Goal: Information Seeking & Learning: Learn about a topic

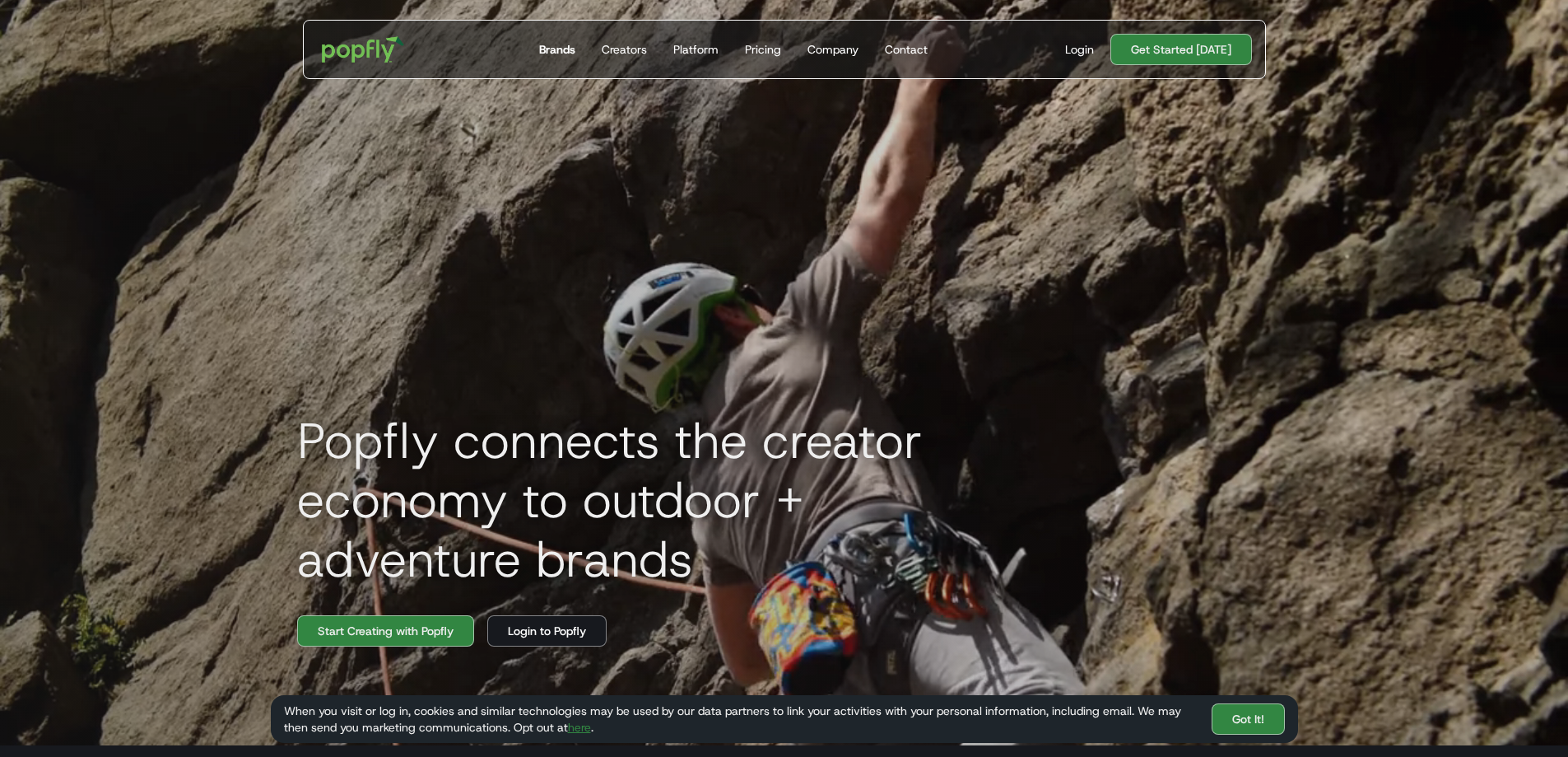
click at [549, 50] on div "Brands" at bounding box center [557, 49] width 36 height 17
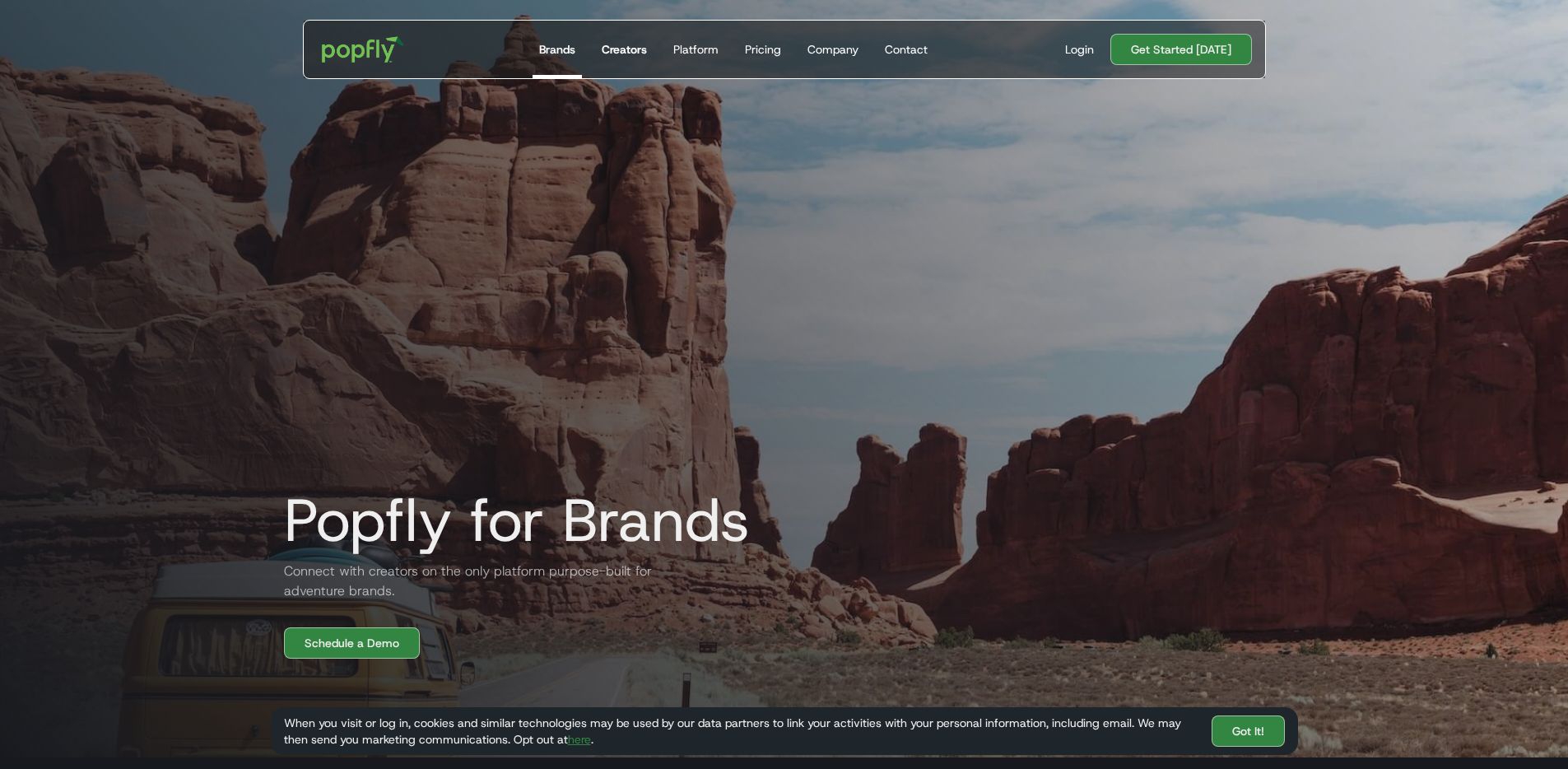
click at [619, 54] on div "Creators" at bounding box center [624, 49] width 46 height 17
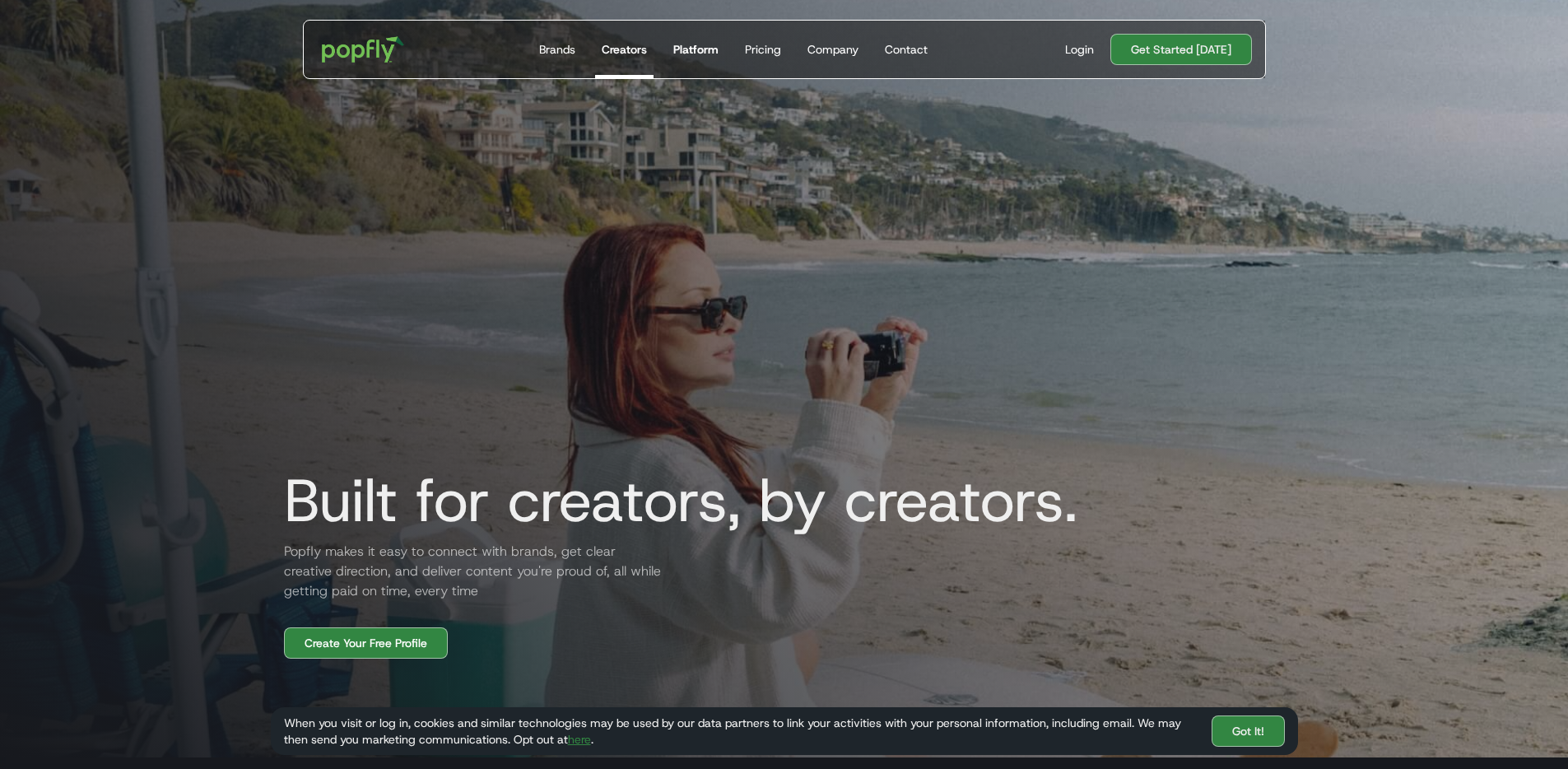
click at [693, 39] on link "Platform" at bounding box center [696, 49] width 59 height 58
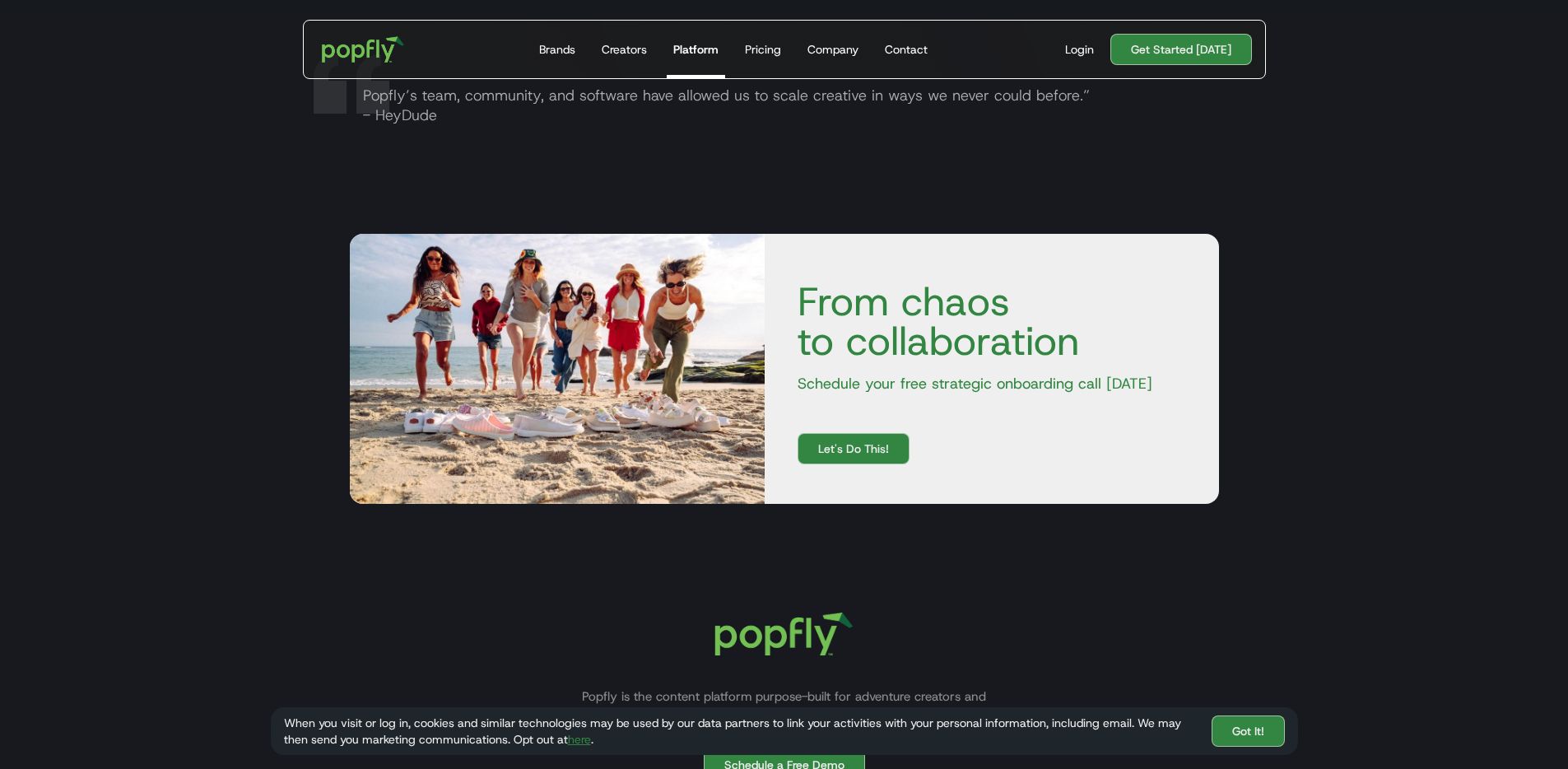
scroll to position [3158, 0]
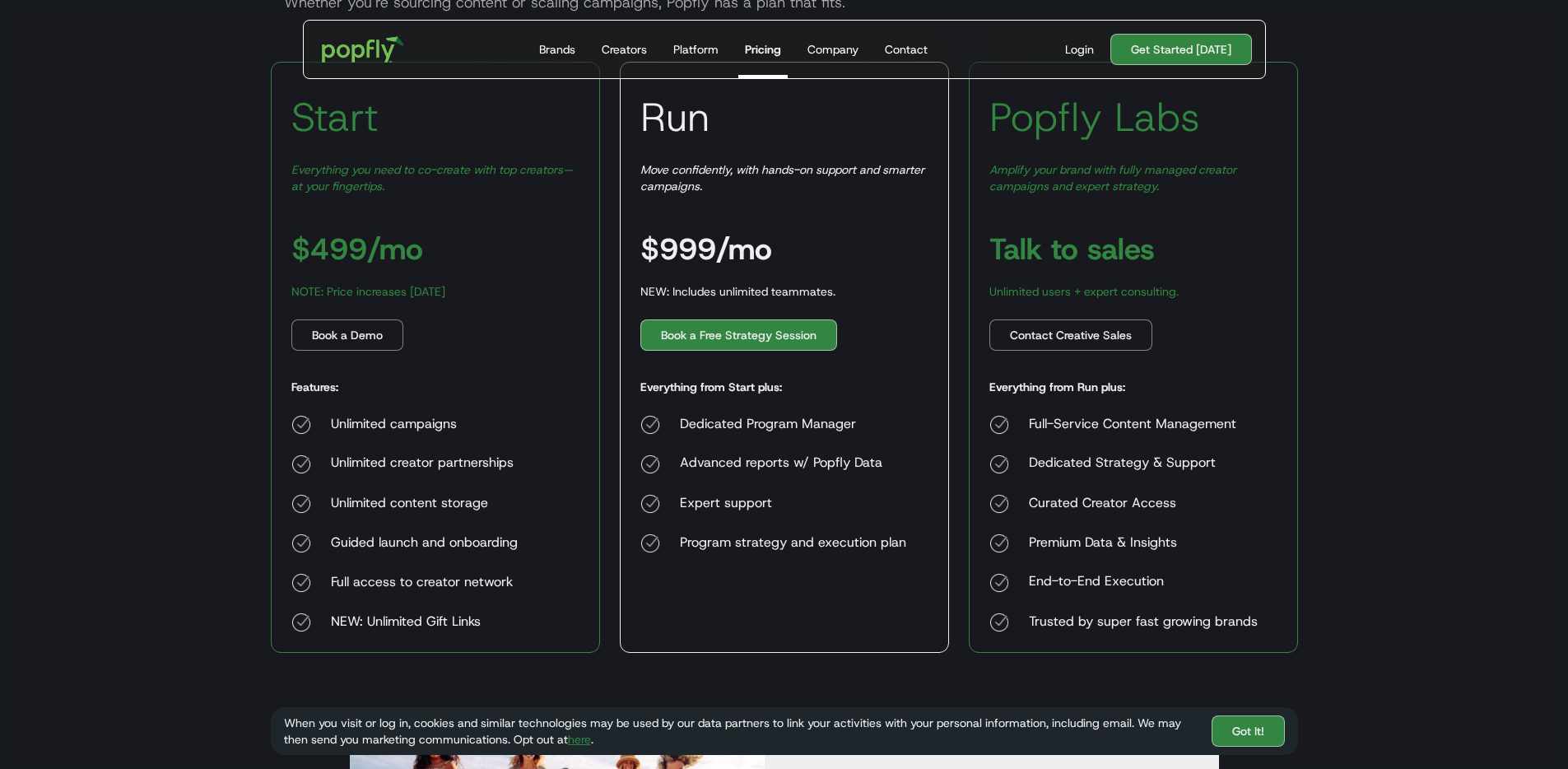
scroll to position [1023, 0]
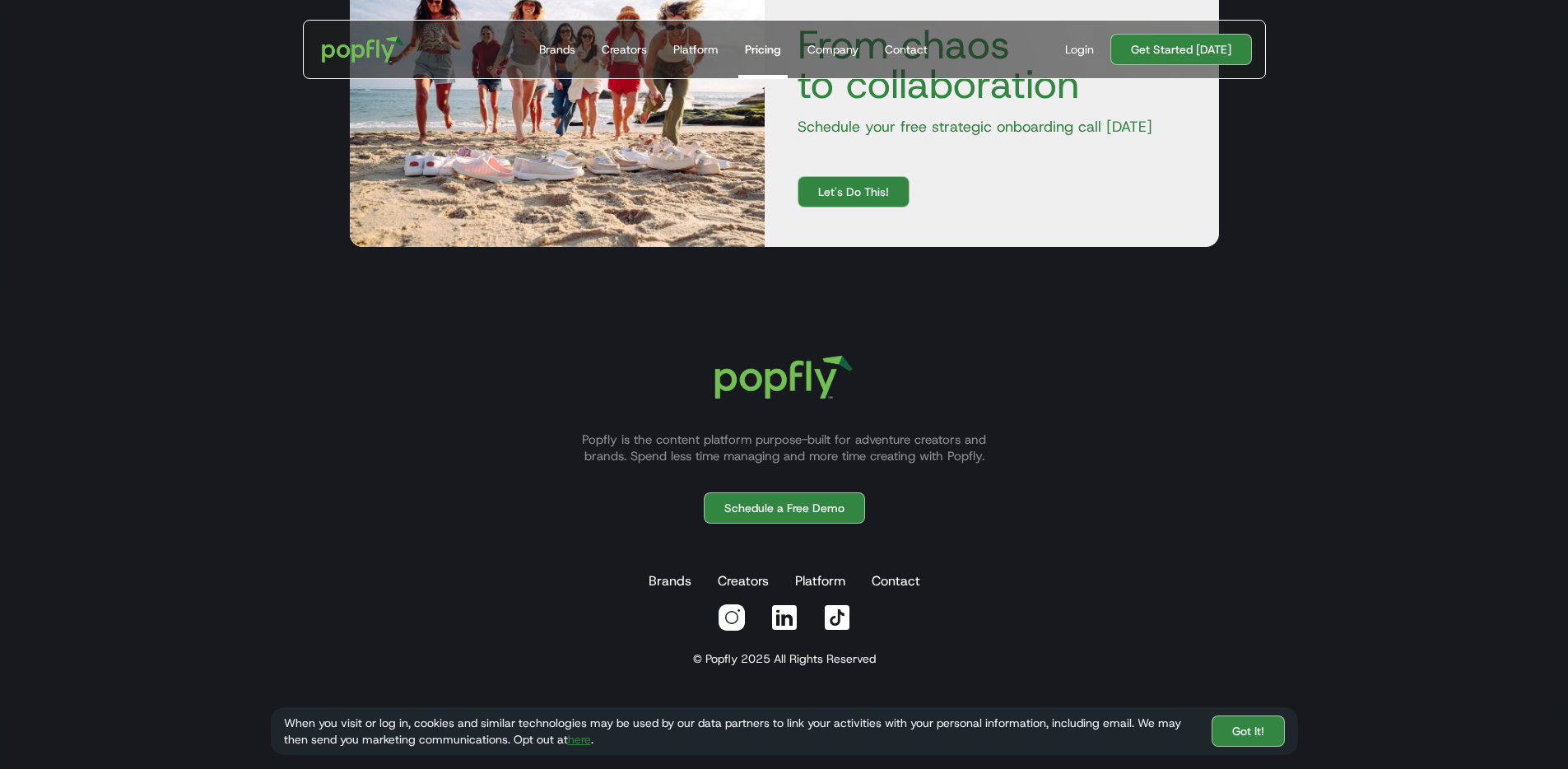
click at [722, 616] on img at bounding box center [731, 618] width 30 height 30
drag, startPoint x: 1351, startPoint y: 115, endPoint x: 1341, endPoint y: 193, distance: 78.6
click at [1351, 115] on section "From chaos to collaboration Schedule your free strategic onboarding call today …" at bounding box center [784, 112] width 1568 height 369
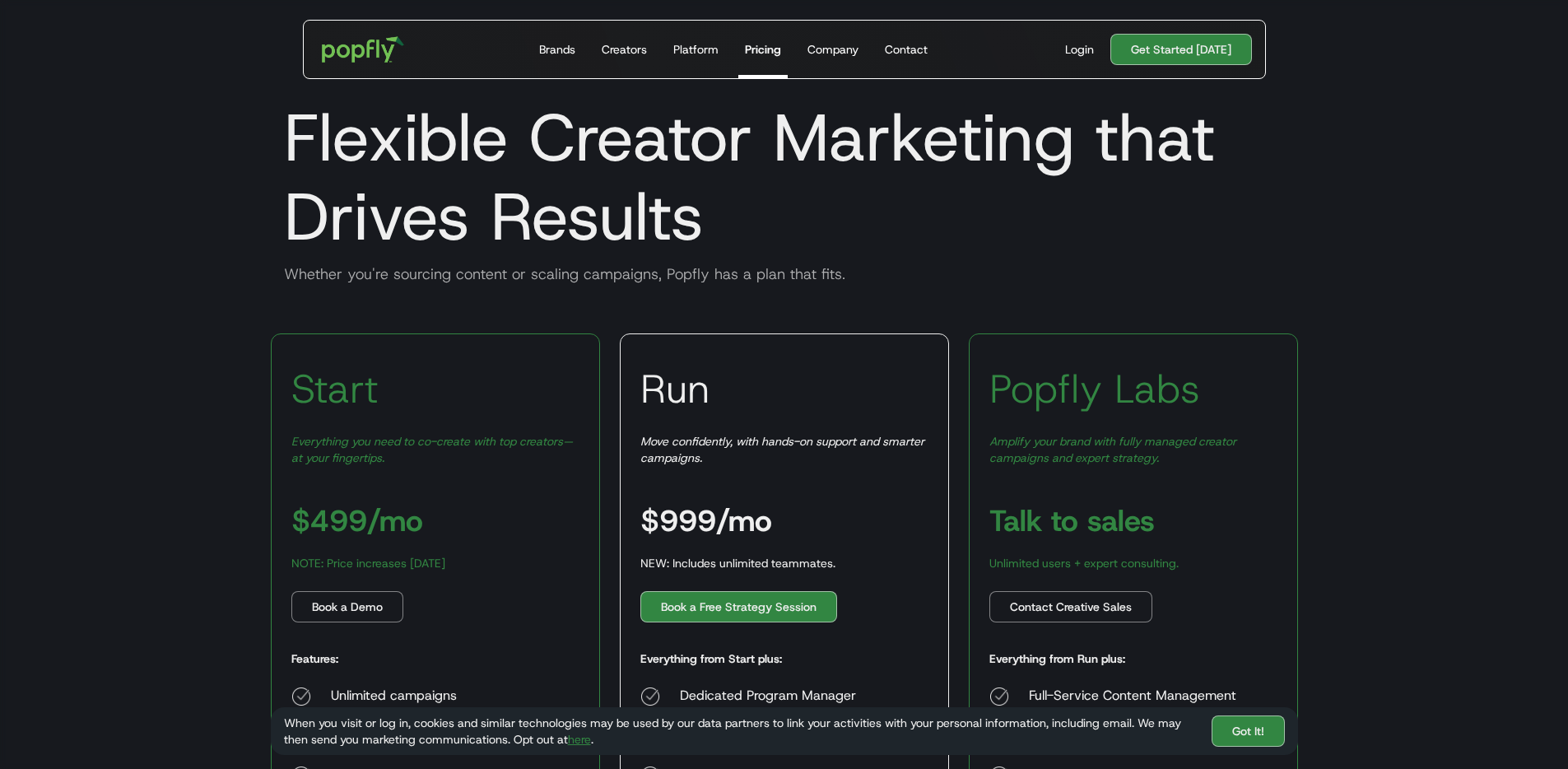
scroll to position [0, 0]
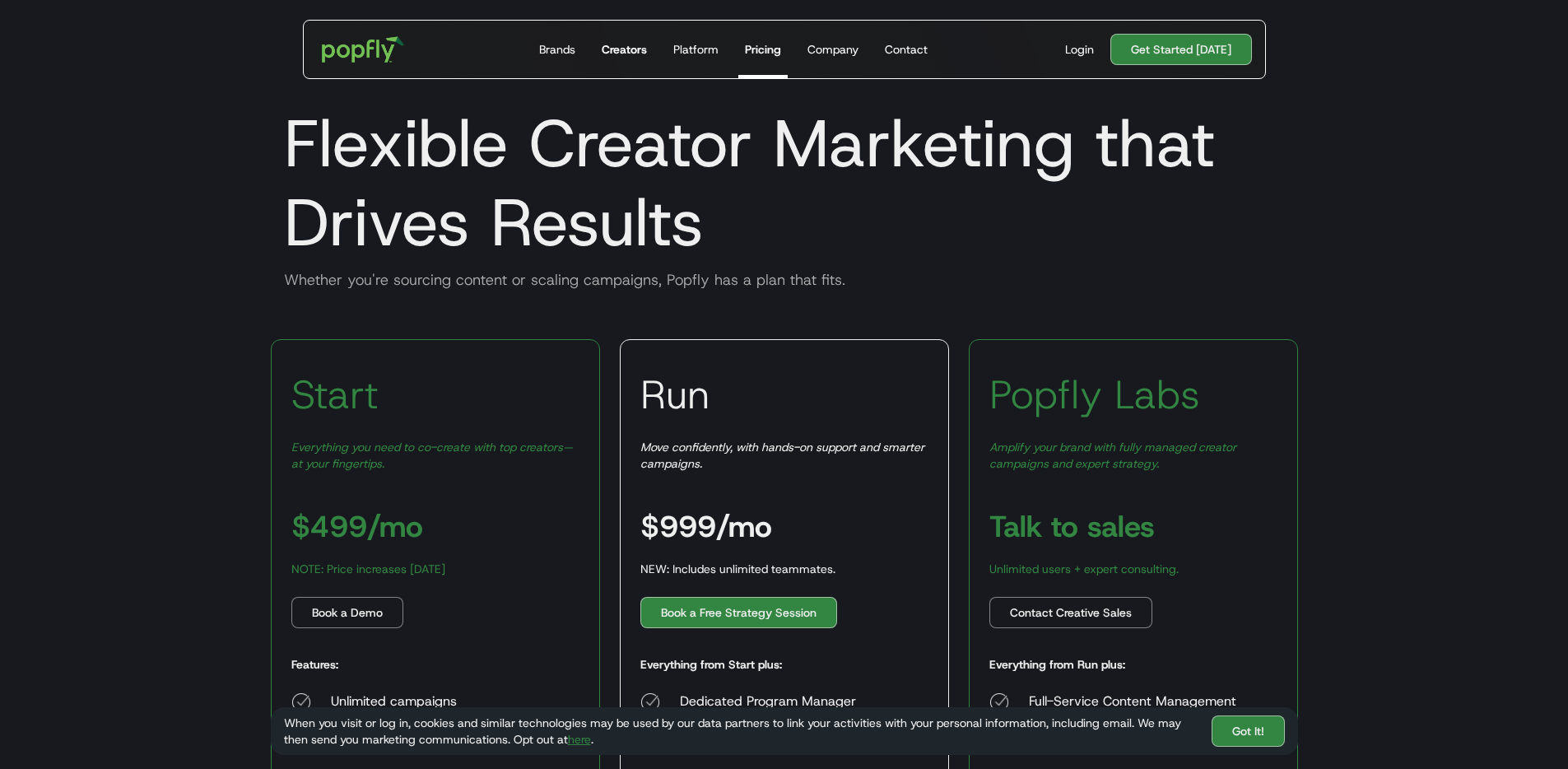
drag, startPoint x: 599, startPoint y: 49, endPoint x: 620, endPoint y: 48, distance: 21.0
click at [600, 49] on link "Creators" at bounding box center [624, 49] width 59 height 58
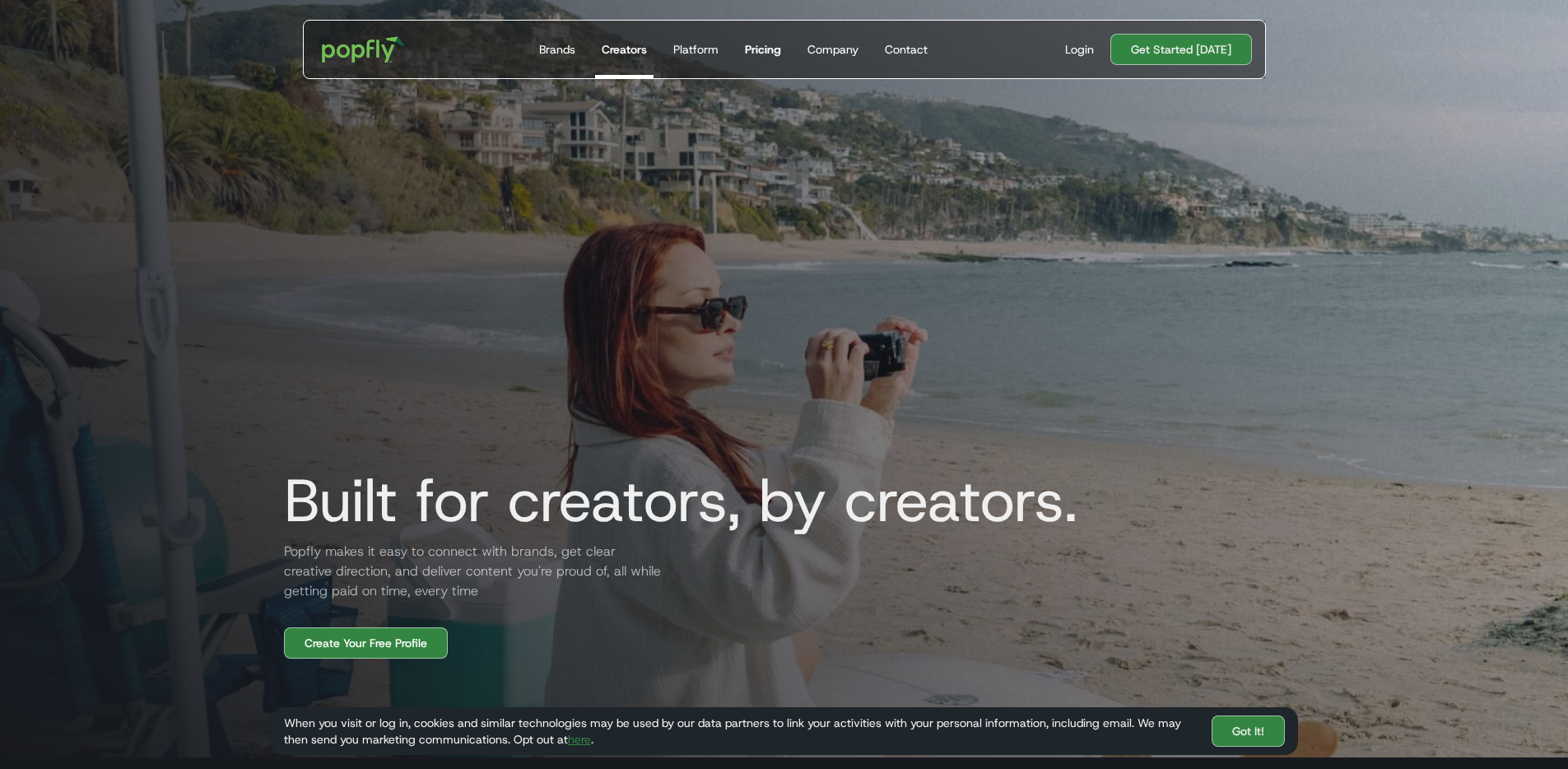
click at [762, 51] on div "Pricing" at bounding box center [762, 49] width 36 height 17
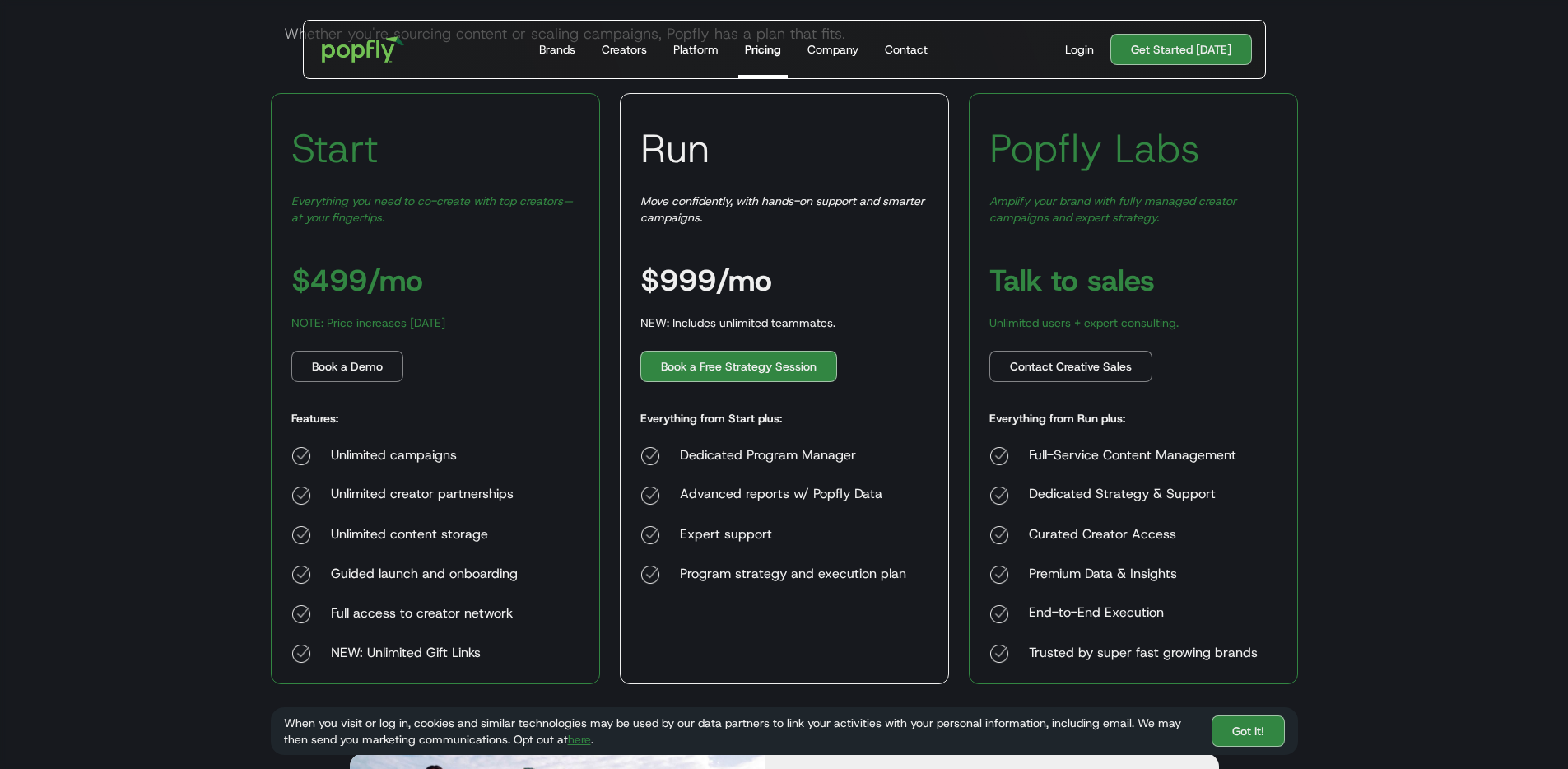
scroll to position [268, 0]
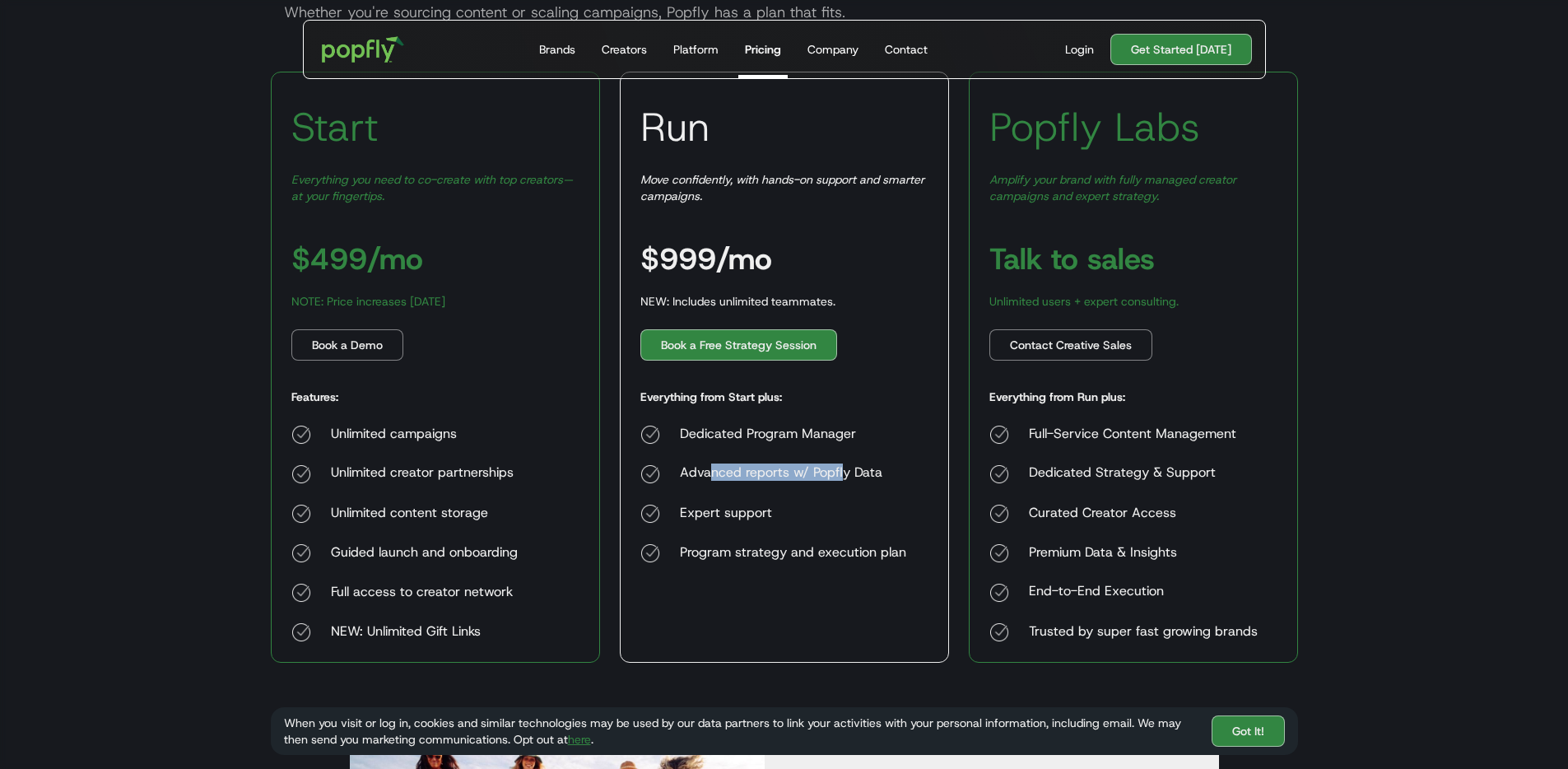
drag, startPoint x: 723, startPoint y: 471, endPoint x: 843, endPoint y: 465, distance: 120.1
click at [843, 465] on div "Advanced reports w/ Popfly Data ‍" at bounding box center [793, 474] width 226 height 20
drag, startPoint x: 715, startPoint y: 552, endPoint x: 859, endPoint y: 550, distance: 144.0
click at [859, 550] on div "Program strategy and execution plan" at bounding box center [793, 553] width 226 height 20
drag, startPoint x: 853, startPoint y: 554, endPoint x: 702, endPoint y: 556, distance: 151.0
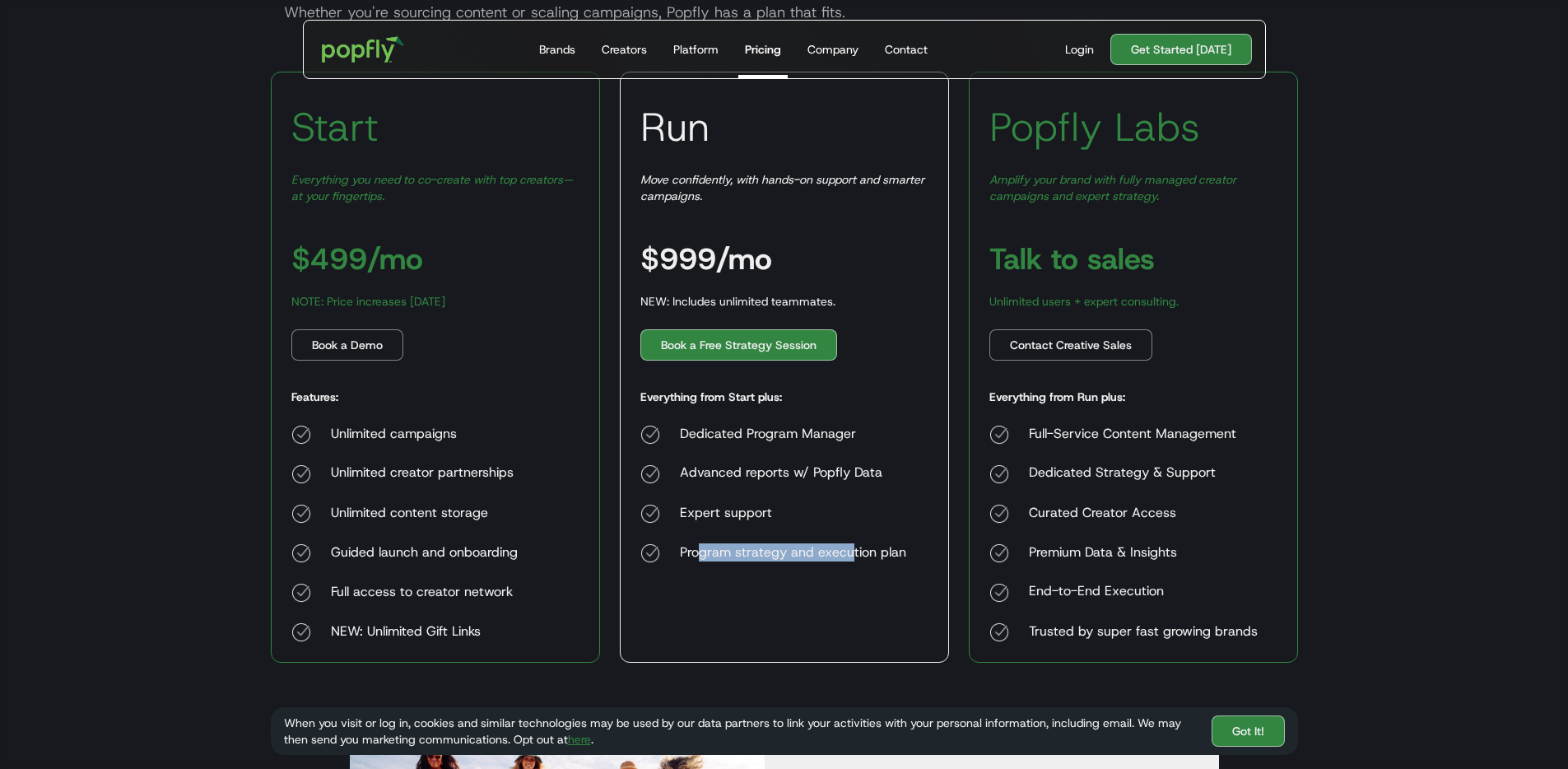
click at [702, 556] on div "Program strategy and execution plan" at bounding box center [793, 553] width 226 height 20
click at [700, 556] on div "Program strategy and execution plan" at bounding box center [793, 553] width 226 height 20
drag, startPoint x: 698, startPoint y: 552, endPoint x: 708, endPoint y: 553, distance: 10.0
click at [708, 553] on div "Program strategy and execution plan" at bounding box center [793, 553] width 226 height 20
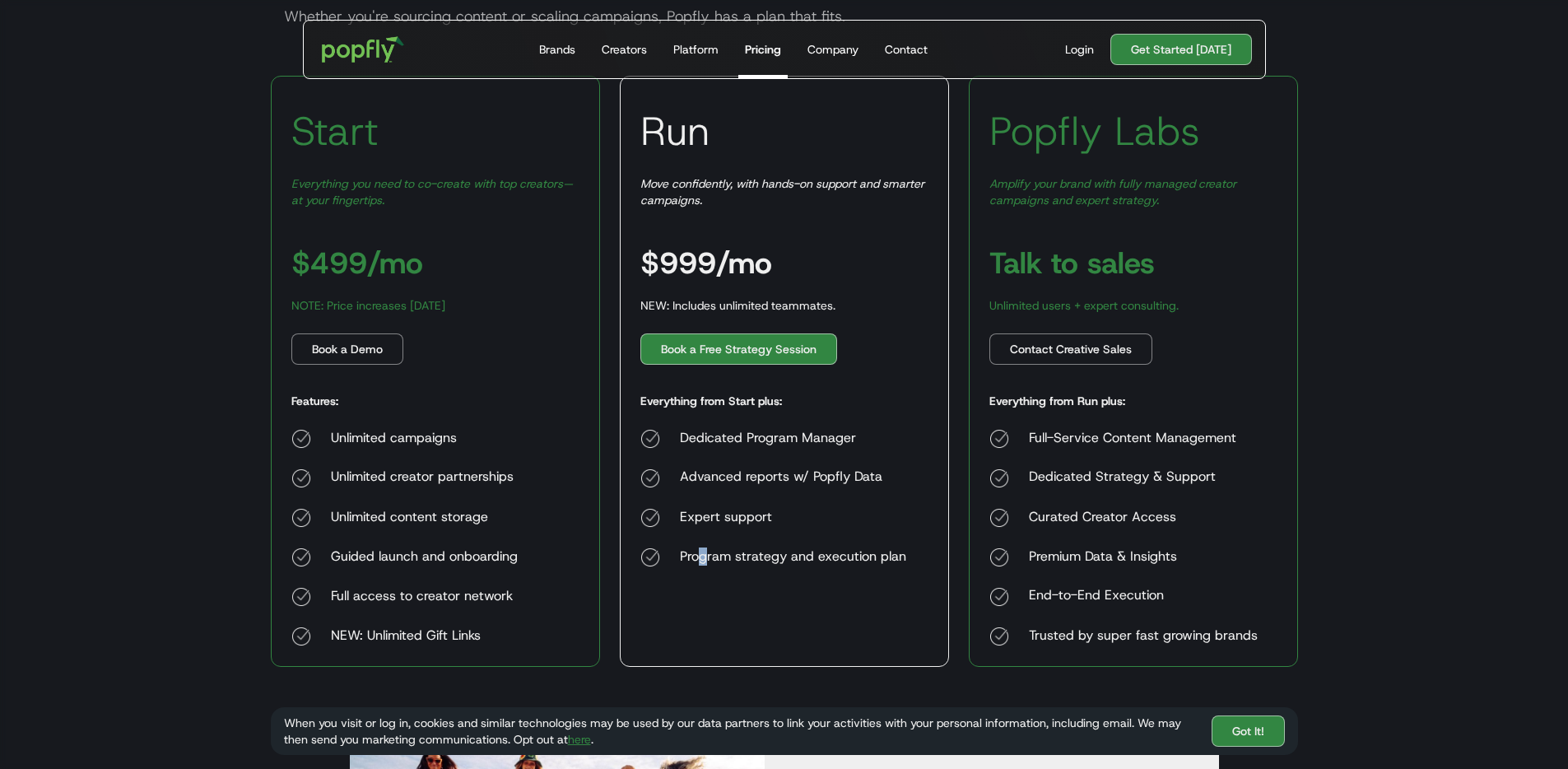
scroll to position [253, 0]
